Goal: Browse casually

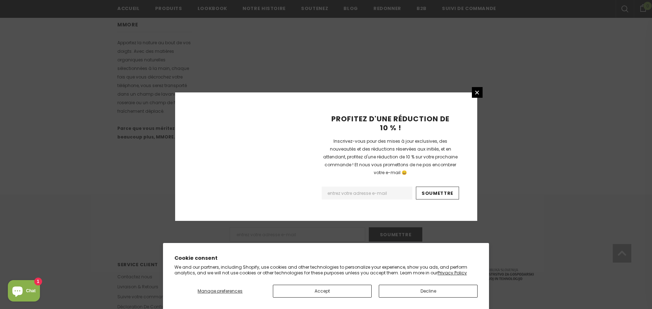
scroll to position [439, 0]
